Goal: Task Accomplishment & Management: Complete application form

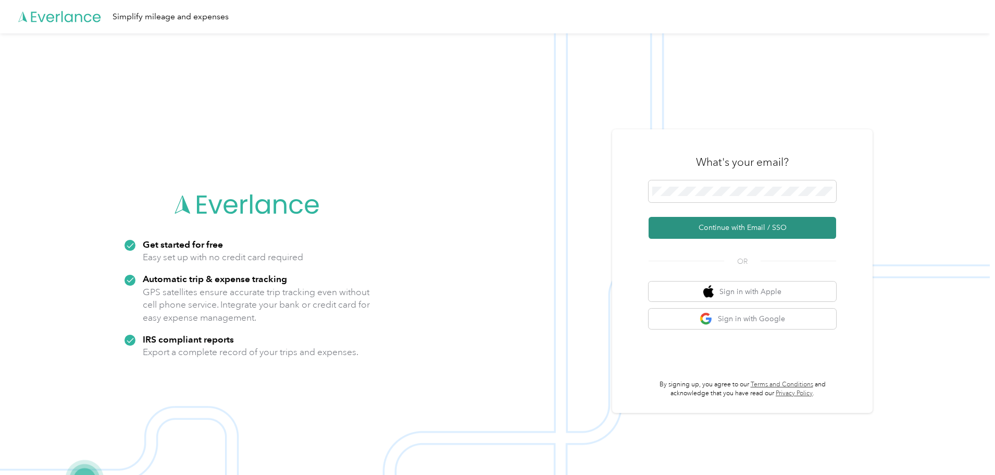
click at [738, 221] on button "Continue with Email / SSO" at bounding box center [743, 228] width 188 height 22
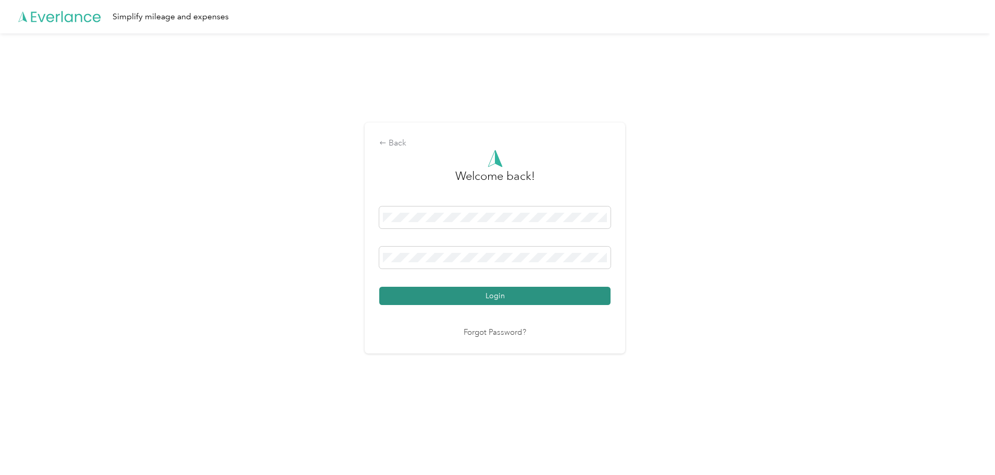
click at [481, 294] on button "Login" at bounding box center [494, 296] width 231 height 18
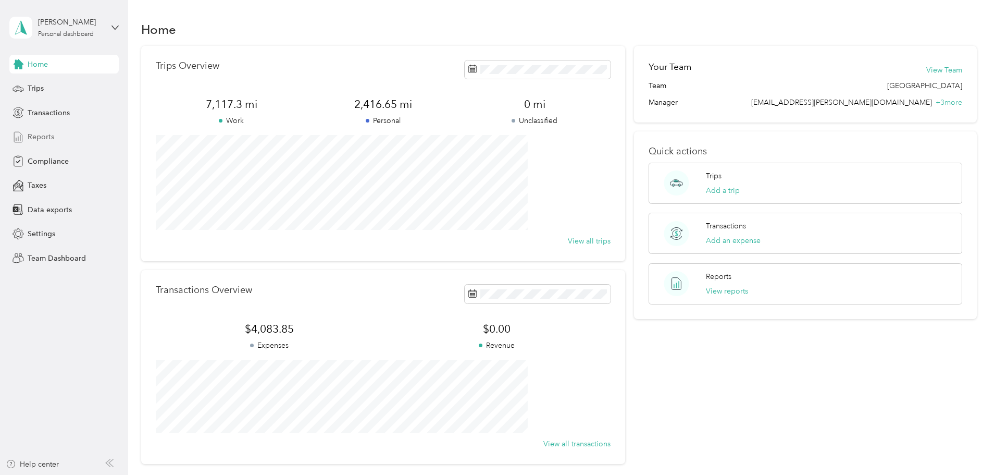
drag, startPoint x: 35, startPoint y: 89, endPoint x: 93, endPoint y: 141, distance: 77.9
click at [35, 89] on span "Trips" at bounding box center [36, 88] width 16 height 11
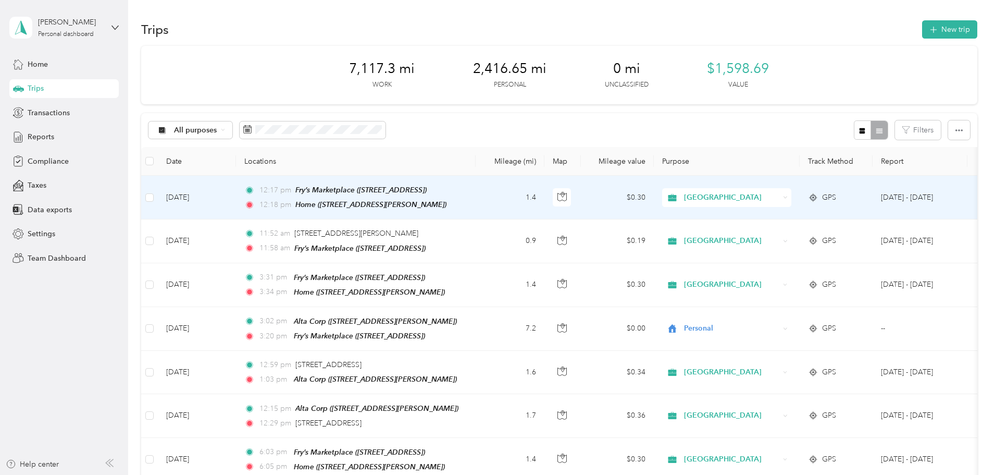
click at [780, 199] on span "[GEOGRAPHIC_DATA]" at bounding box center [731, 197] width 95 height 11
click at [781, 235] on span "Personal" at bounding box center [806, 234] width 96 height 11
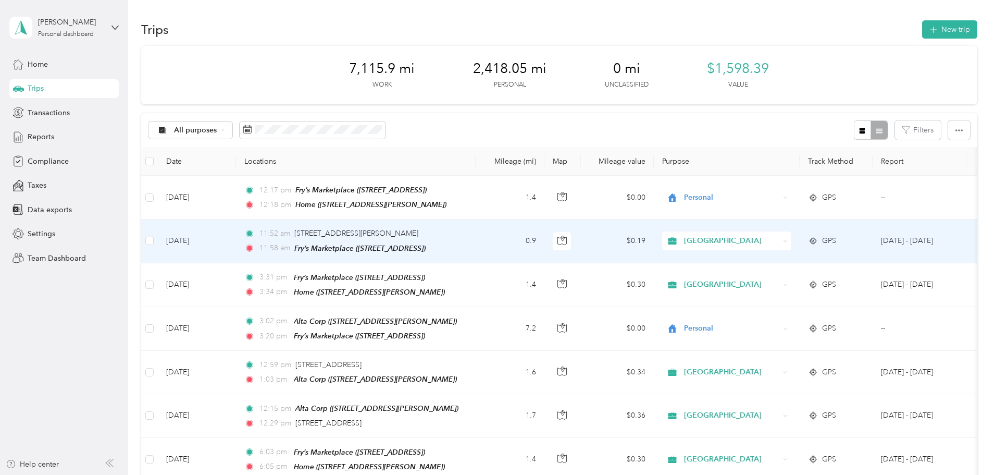
click at [780, 239] on span "[GEOGRAPHIC_DATA]" at bounding box center [731, 240] width 95 height 11
click at [794, 275] on span "Personal" at bounding box center [806, 277] width 96 height 11
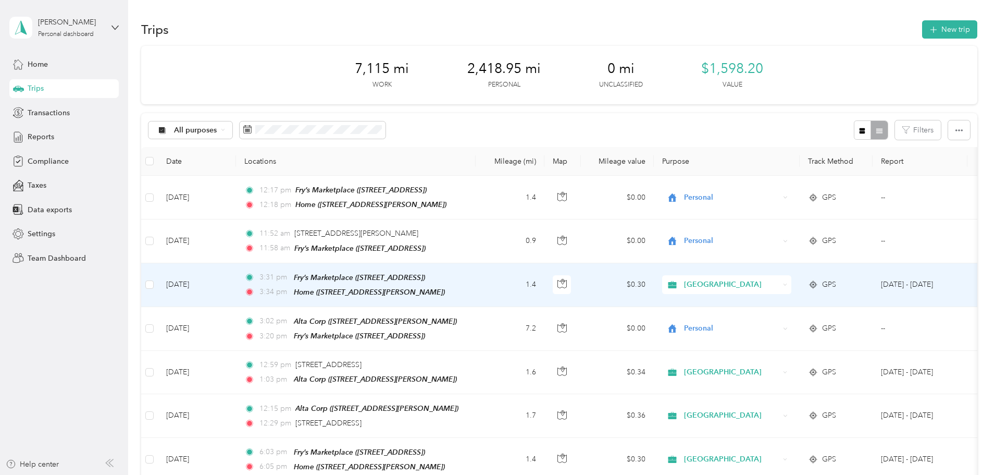
click at [780, 282] on span "[GEOGRAPHIC_DATA]" at bounding box center [731, 284] width 95 height 11
click at [769, 322] on span "Personal" at bounding box center [806, 320] width 96 height 11
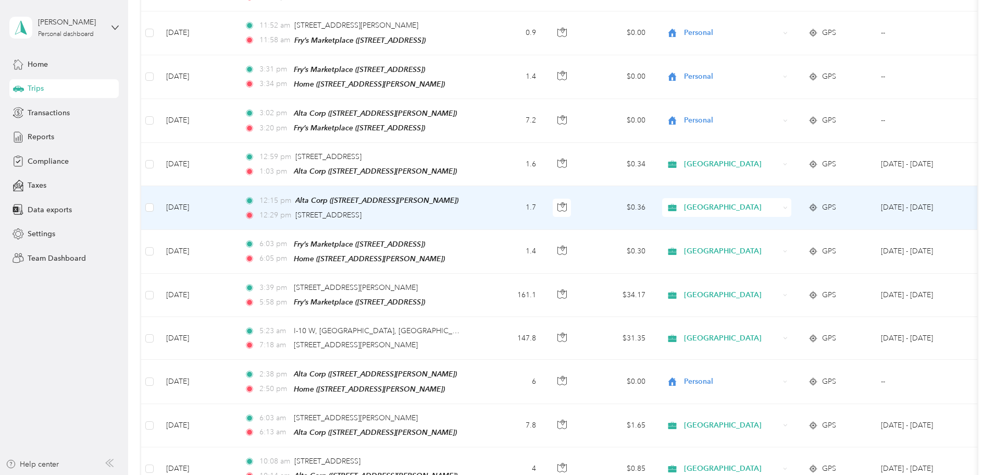
scroll to position [208, 0]
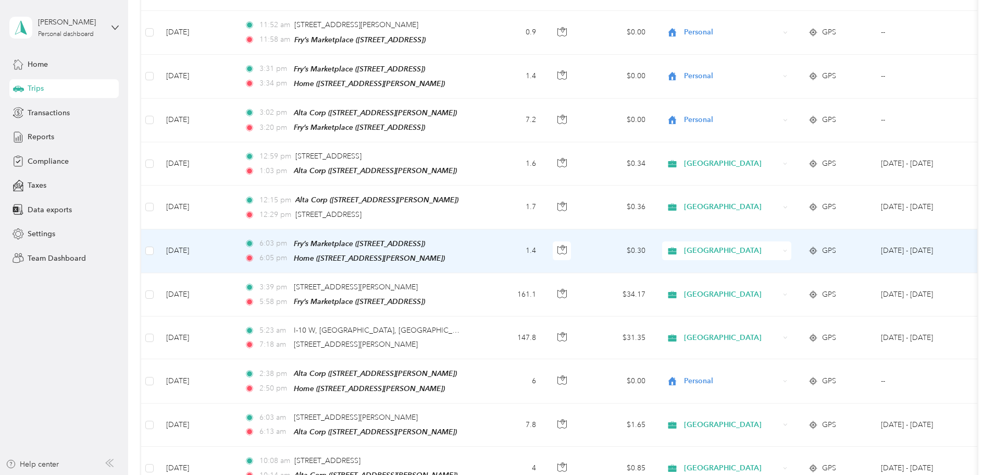
click at [780, 245] on span "[GEOGRAPHIC_DATA]" at bounding box center [731, 250] width 95 height 11
click at [779, 287] on li "Personal" at bounding box center [796, 283] width 129 height 18
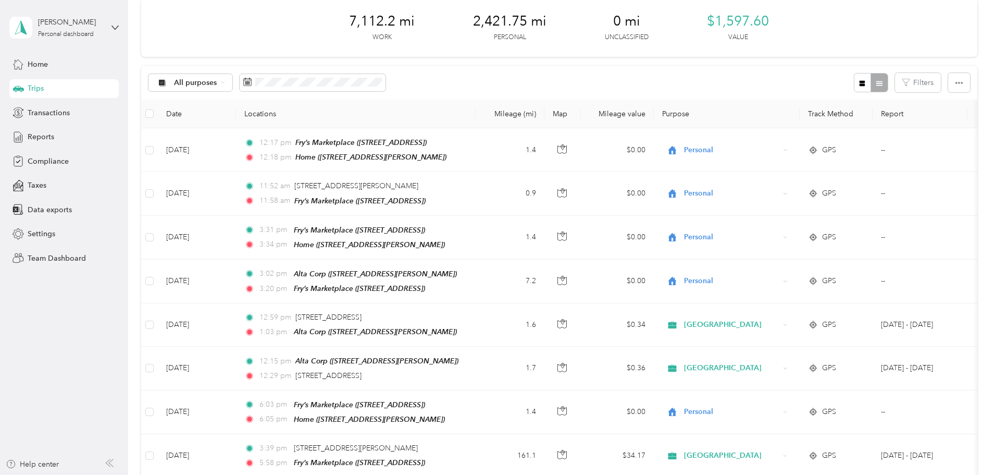
scroll to position [0, 0]
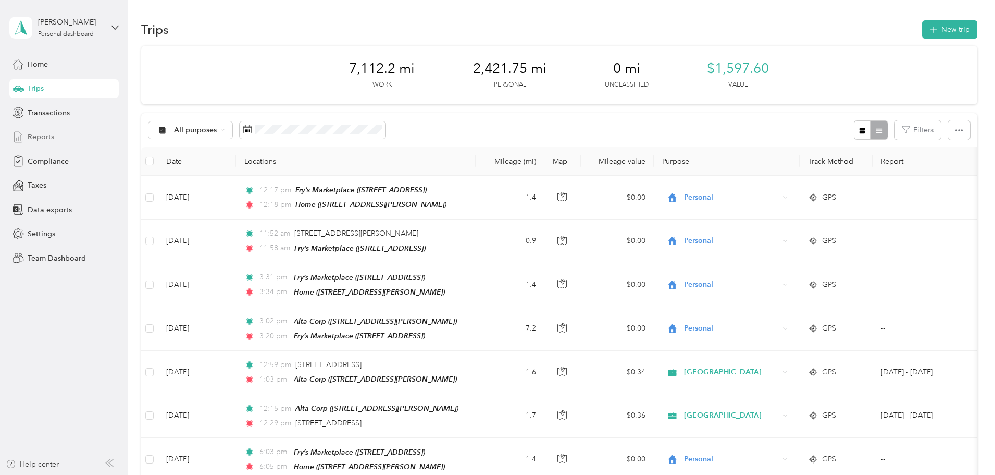
click at [44, 133] on span "Reports" at bounding box center [41, 136] width 27 height 11
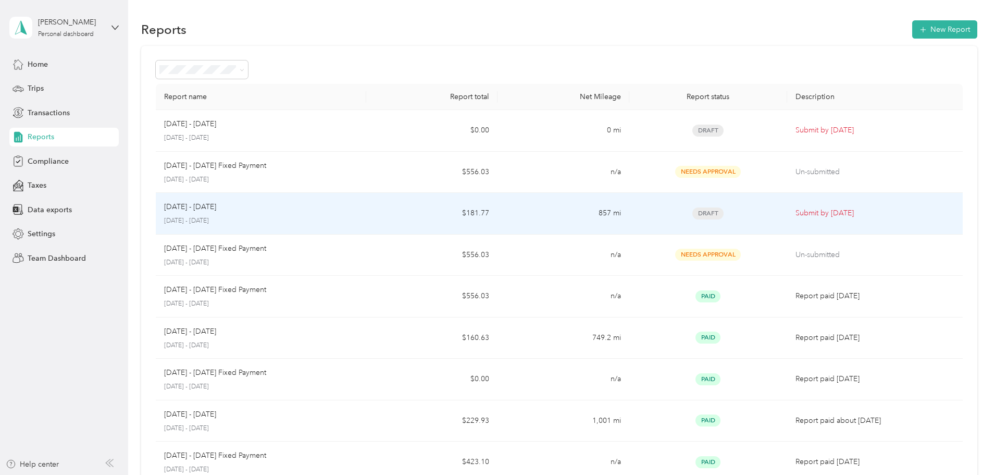
click at [358, 221] on p "[DATE] - [DATE]" at bounding box center [261, 220] width 194 height 9
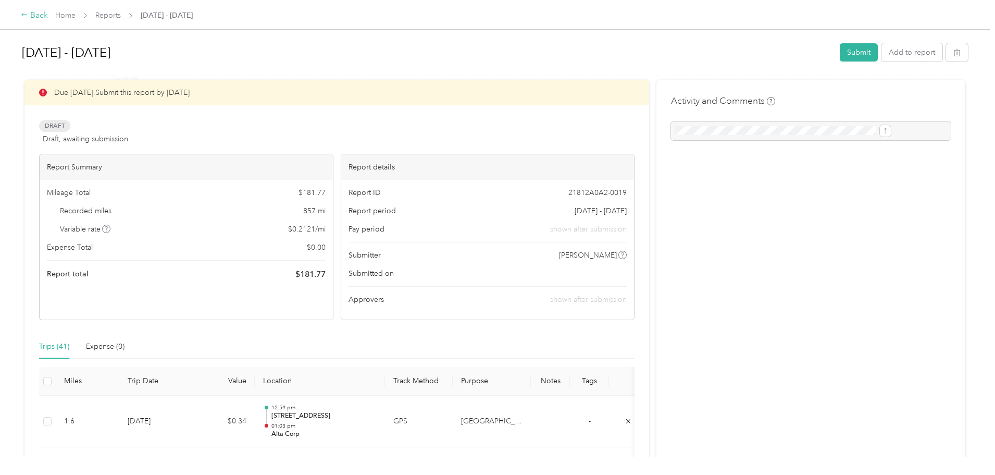
click at [48, 11] on div "Back" at bounding box center [34, 15] width 27 height 13
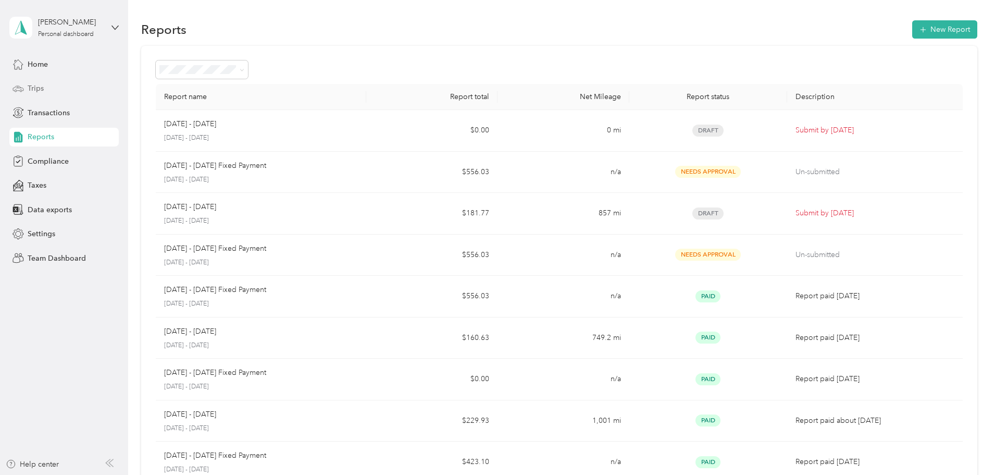
click at [45, 87] on div "Trips" at bounding box center [63, 88] width 109 height 19
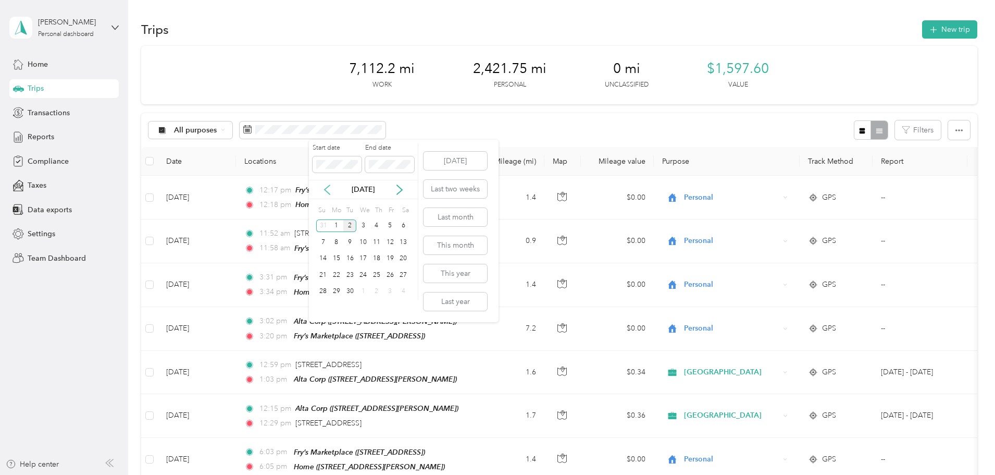
click at [326, 188] on icon at bounding box center [327, 189] width 5 height 9
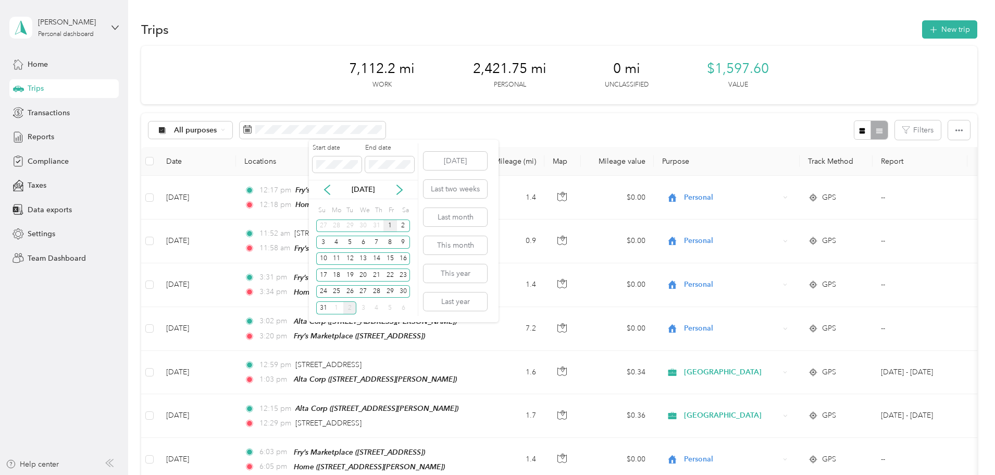
drag, startPoint x: 387, startPoint y: 225, endPoint x: 389, endPoint y: 218, distance: 7.3
click at [387, 224] on div "1" at bounding box center [391, 225] width 14 height 13
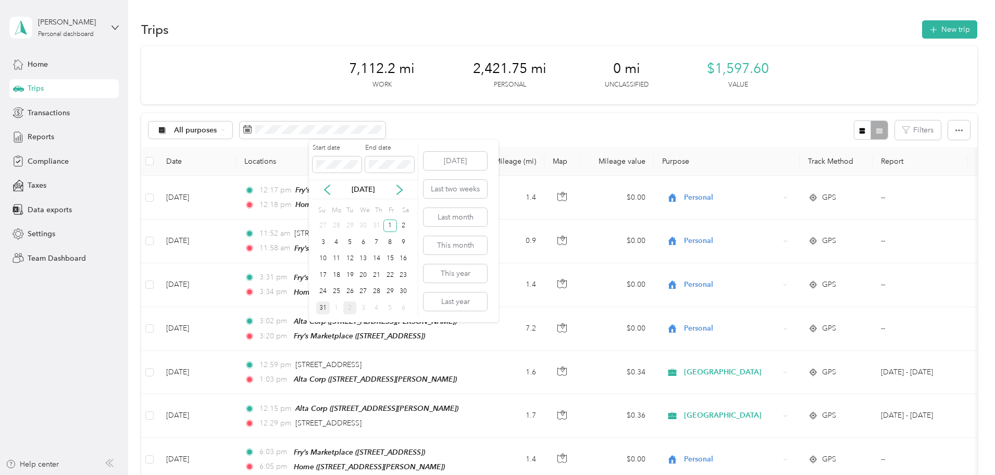
click at [325, 307] on div "31" at bounding box center [323, 307] width 14 height 13
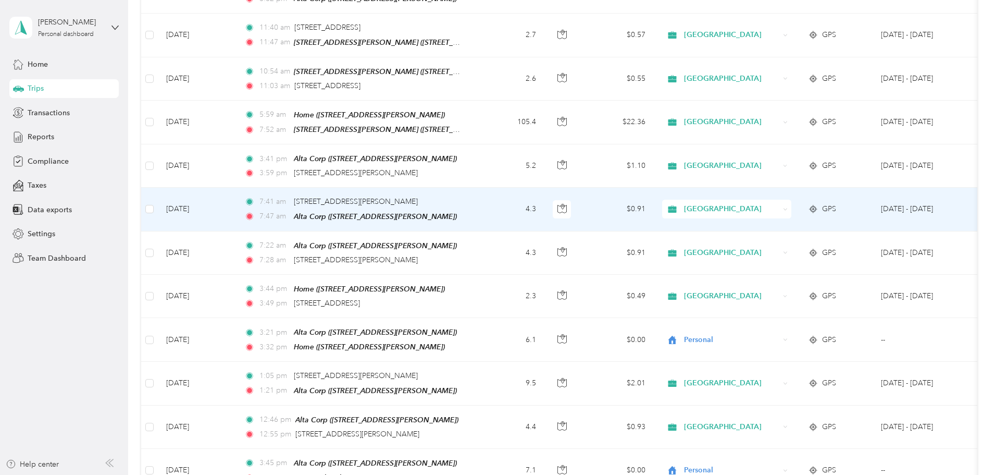
scroll to position [782, 0]
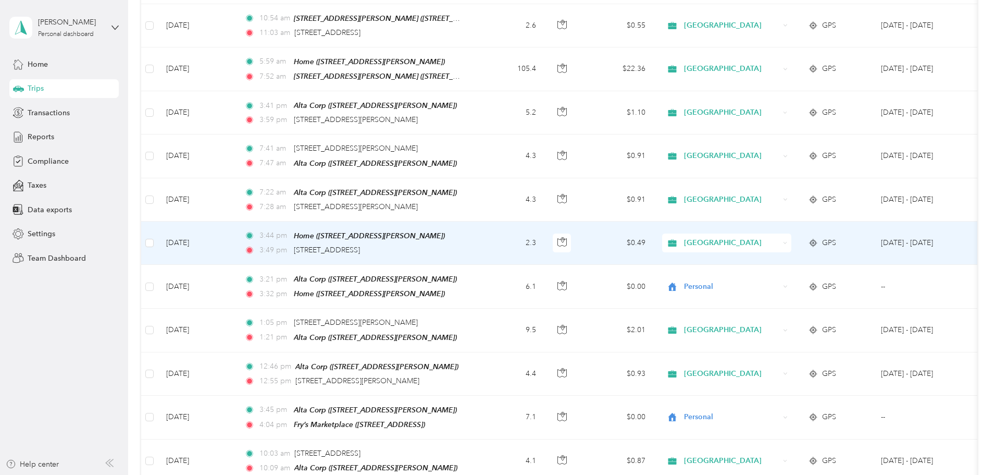
click at [780, 237] on span "[GEOGRAPHIC_DATA]" at bounding box center [731, 242] width 95 height 11
click at [770, 268] on span "Personal" at bounding box center [806, 266] width 96 height 11
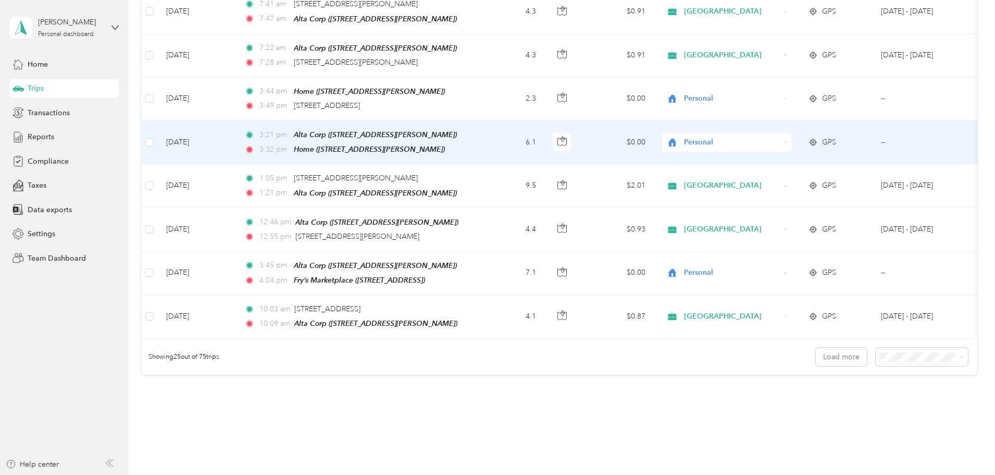
scroll to position [938, 0]
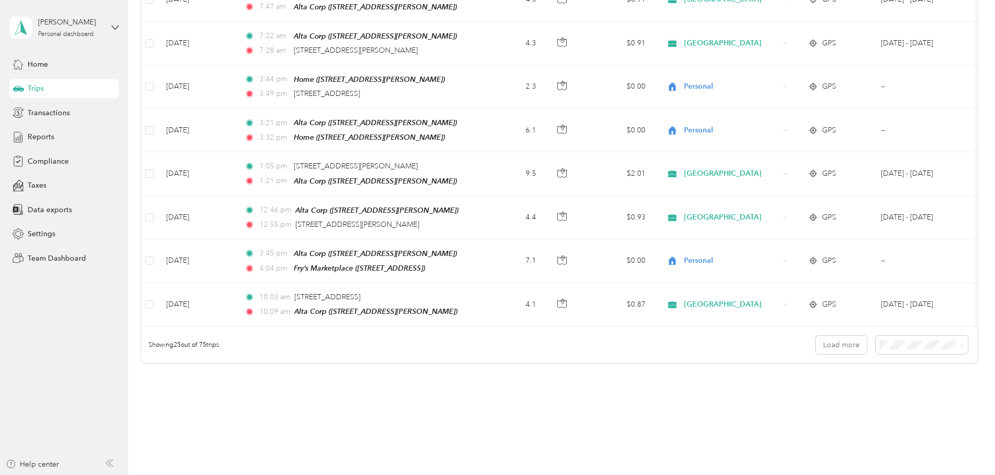
click at [841, 396] on li "100 per load" at bounding box center [850, 391] width 92 height 18
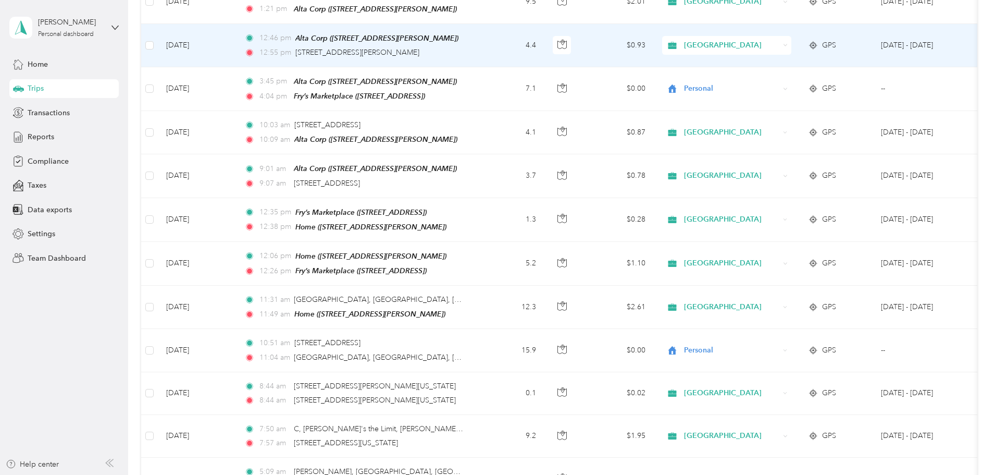
scroll to position [1199, 0]
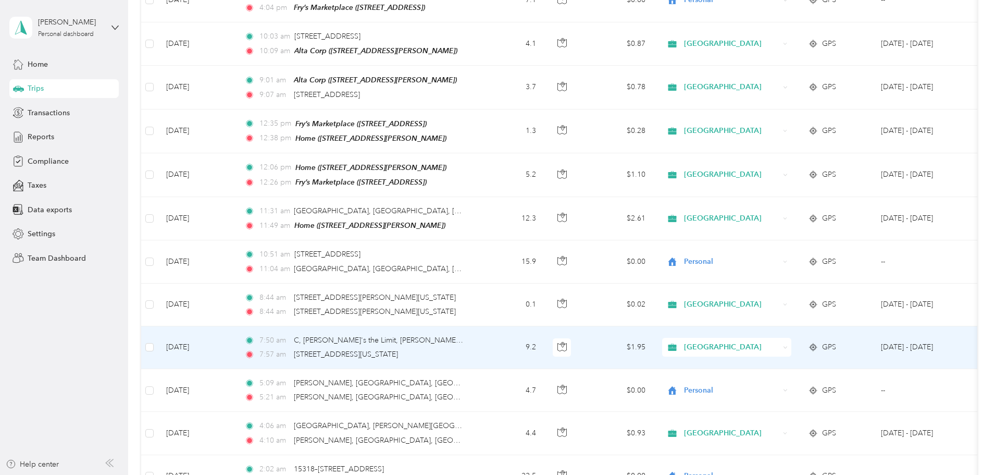
click at [787, 347] on icon at bounding box center [785, 348] width 3 height 2
click at [782, 363] on span "Personal" at bounding box center [806, 364] width 96 height 11
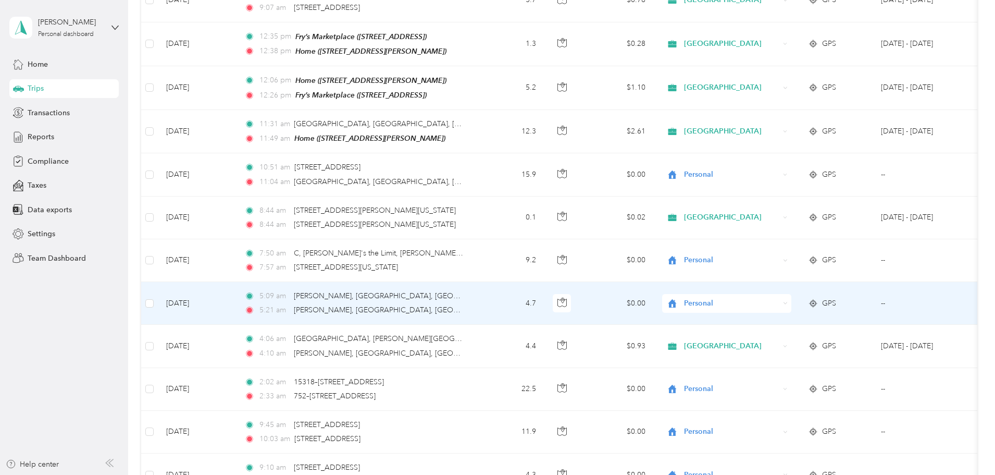
scroll to position [1303, 0]
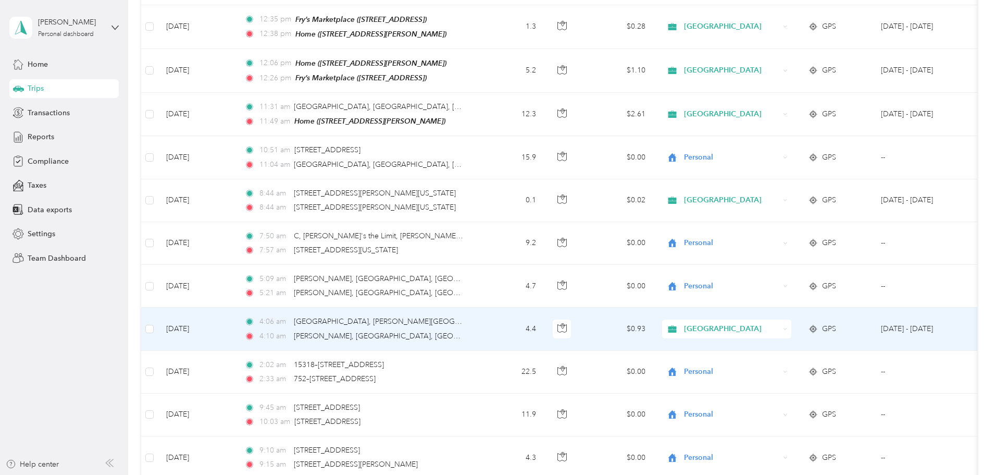
click at [792, 319] on div "[GEOGRAPHIC_DATA]" at bounding box center [726, 328] width 129 height 19
click at [786, 343] on span "Personal" at bounding box center [806, 346] width 96 height 11
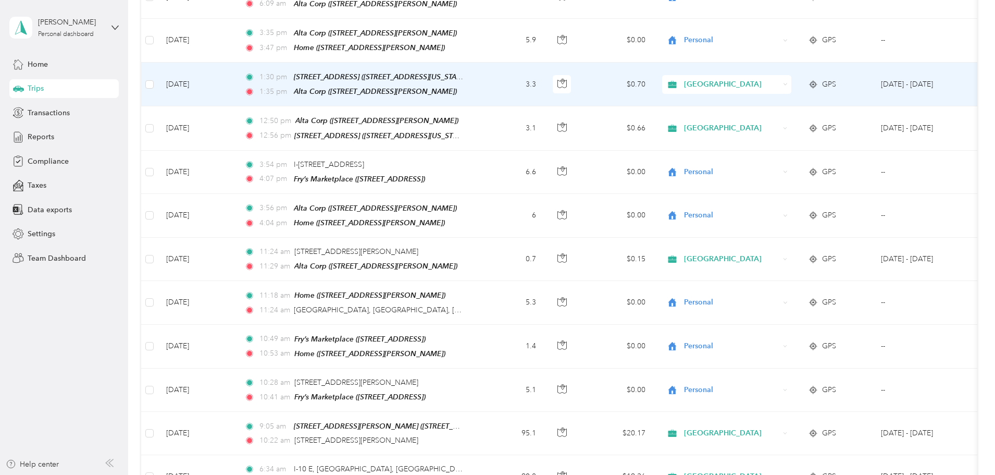
scroll to position [2397, 0]
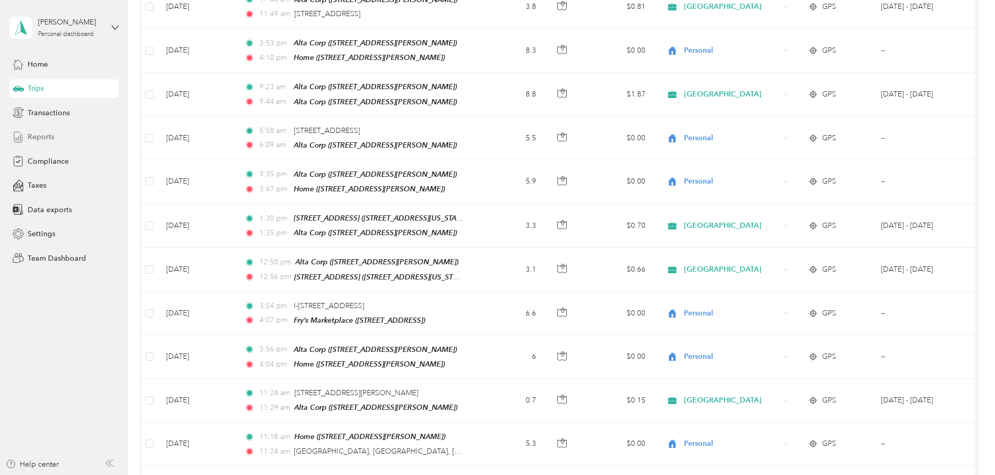
click at [48, 131] on div "Reports" at bounding box center [63, 137] width 109 height 19
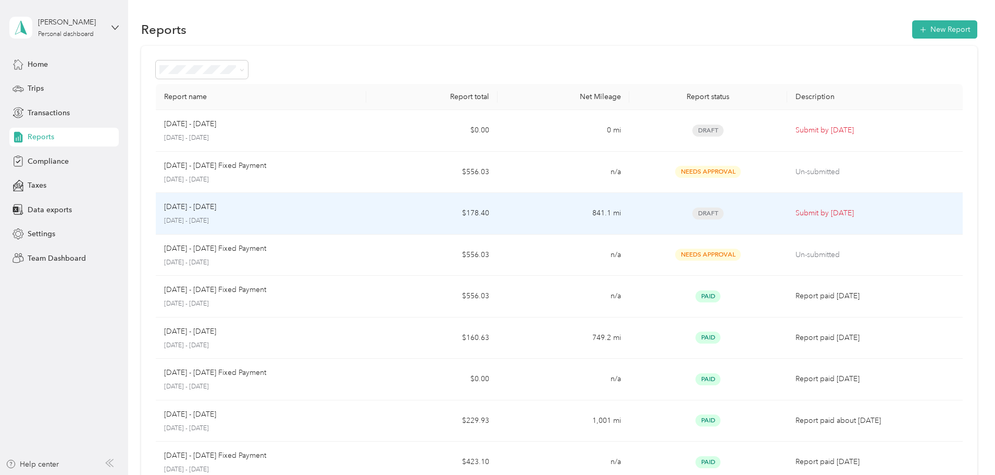
click at [358, 219] on p "[DATE] - [DATE]" at bounding box center [261, 220] width 194 height 9
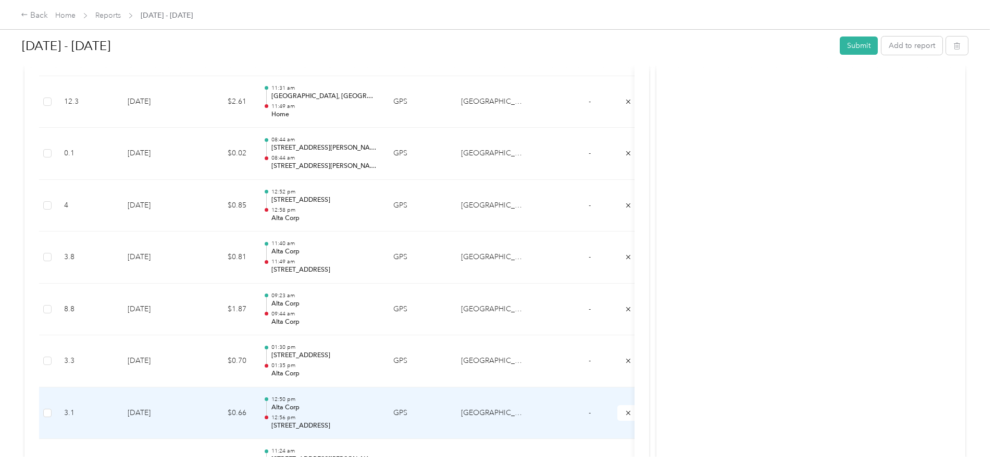
scroll to position [1355, 0]
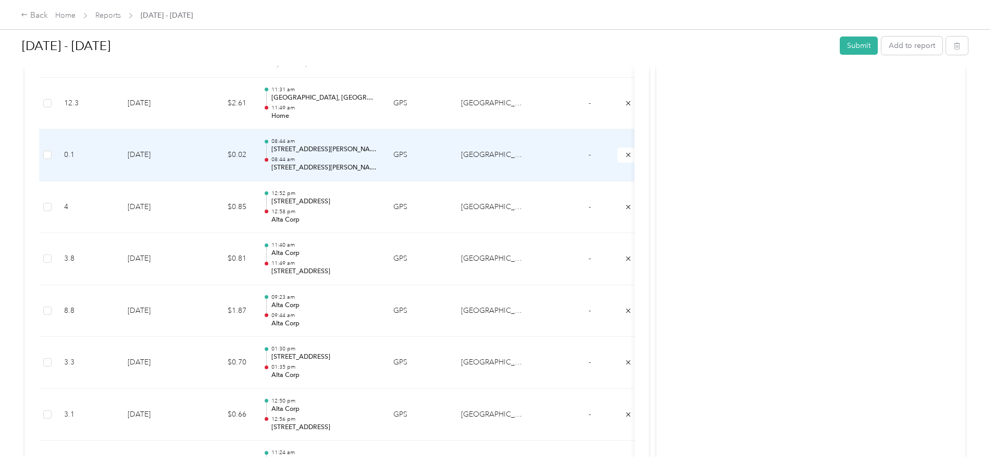
click at [377, 165] on p "[STREET_ADDRESS][PERSON_NAME][US_STATE]" at bounding box center [324, 167] width 105 height 9
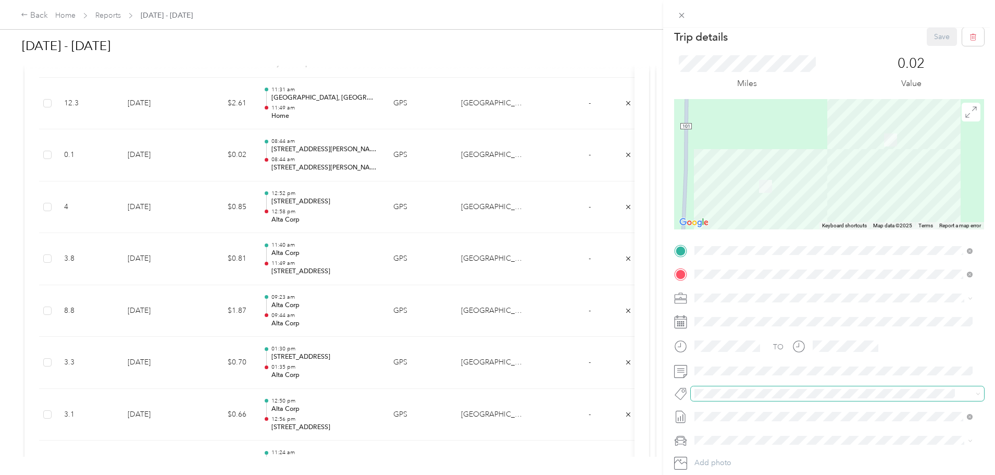
scroll to position [0, 0]
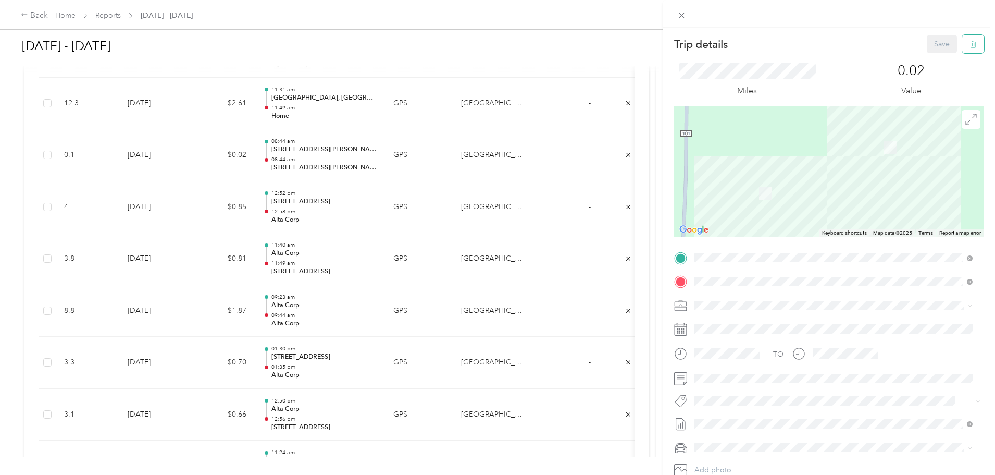
click at [972, 44] on button "button" at bounding box center [974, 44] width 22 height 18
click at [937, 58] on button "Yes" at bounding box center [935, 56] width 20 height 17
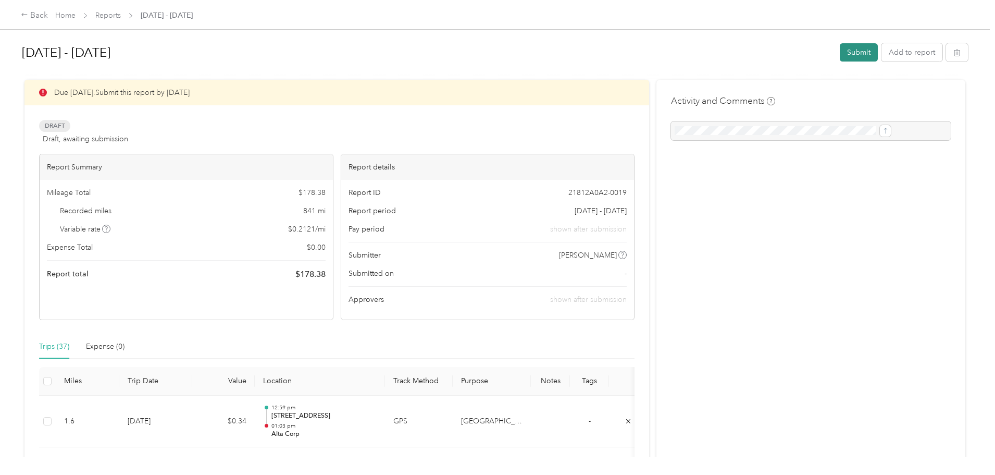
click at [840, 55] on button "Submit" at bounding box center [859, 52] width 38 height 18
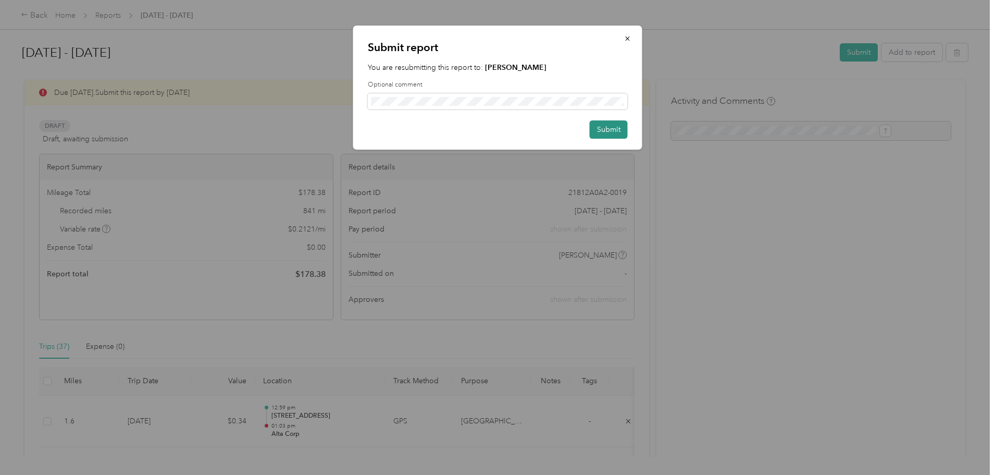
click at [621, 126] on button "Submit" at bounding box center [609, 129] width 38 height 18
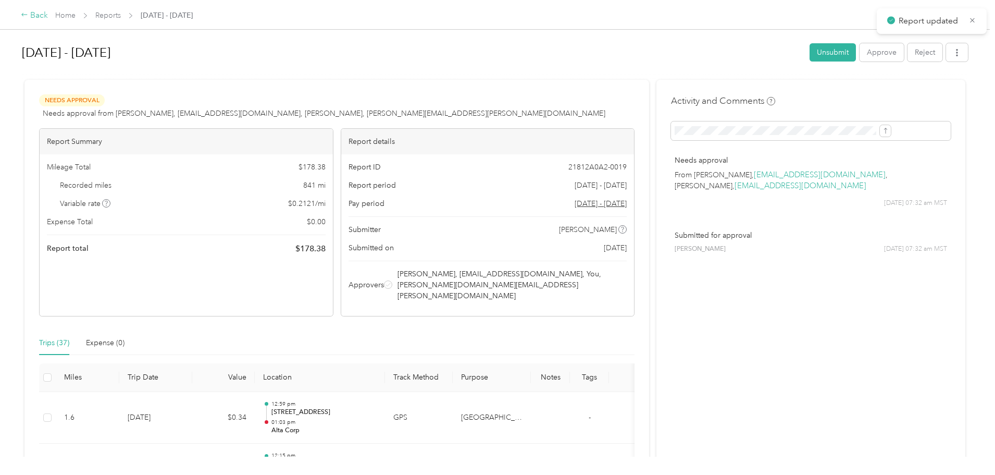
click at [48, 16] on div "Back" at bounding box center [34, 15] width 27 height 13
